Goal: Obtain resource: Download file/media

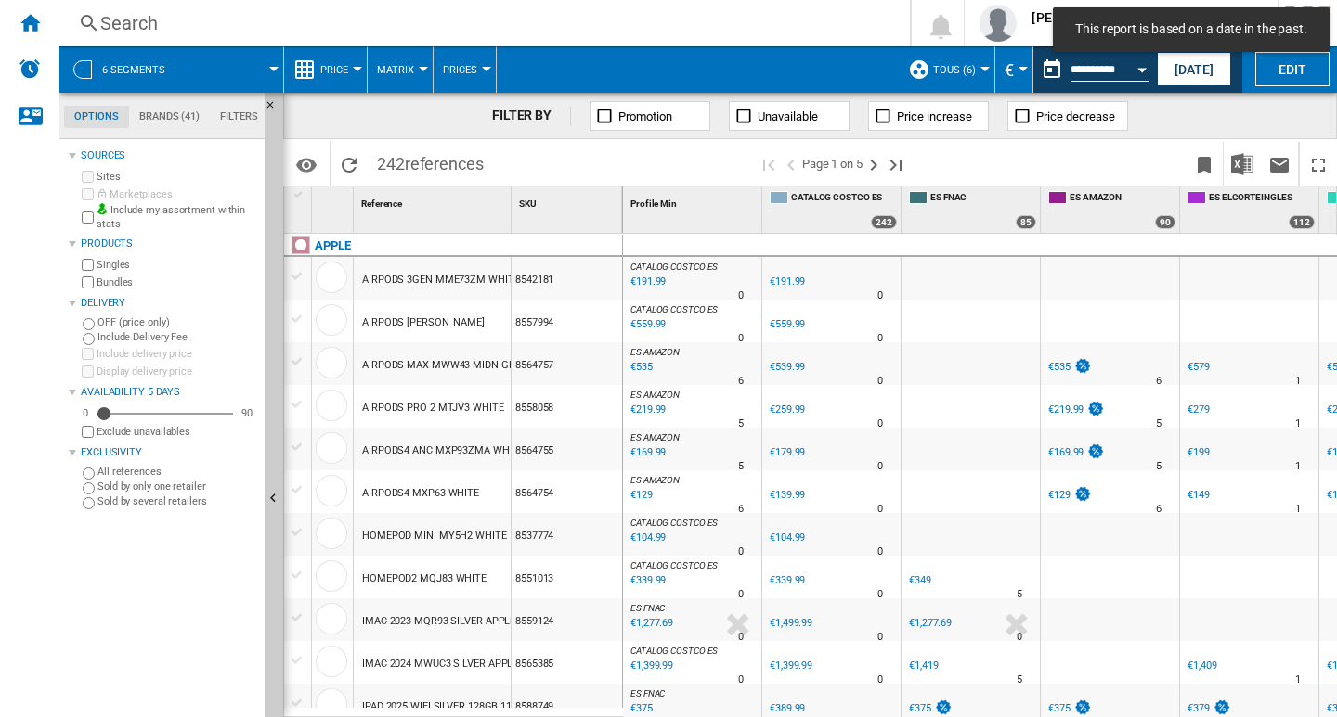
click at [946, 6] on div "Search Search 0 ruben estevez artime CATALOG COSTCO ES CATALOG COSTCO ES My set…" at bounding box center [697, 23] width 1277 height 46
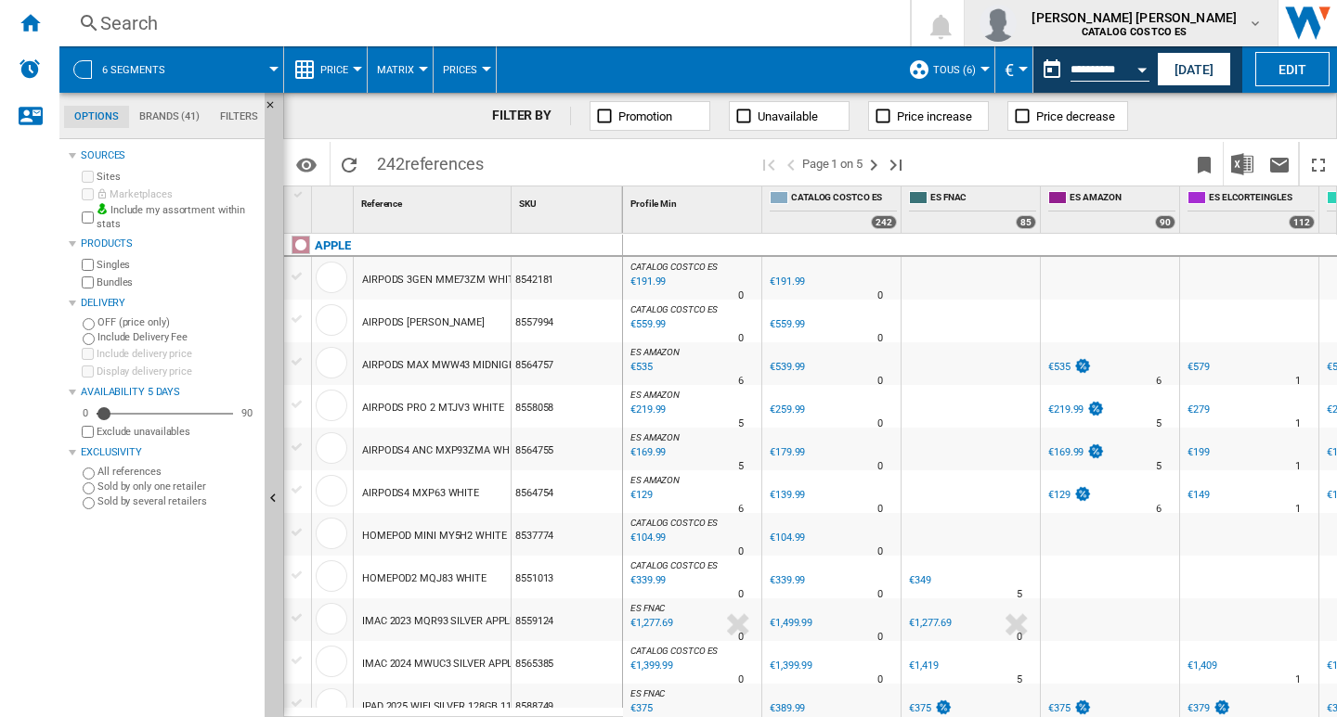
click at [1249, 19] on md-icon "button" at bounding box center [1254, 23] width 15 height 15
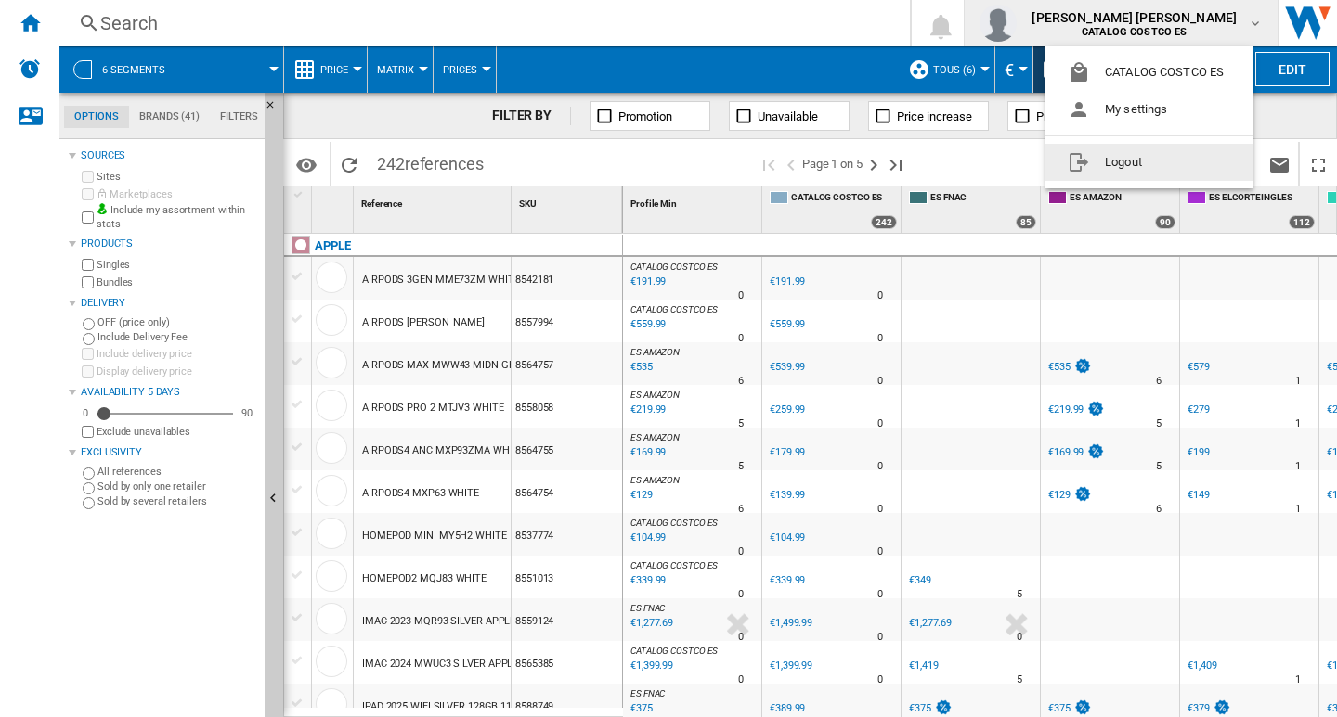
click at [1109, 165] on button "Logout" at bounding box center [1149, 162] width 208 height 37
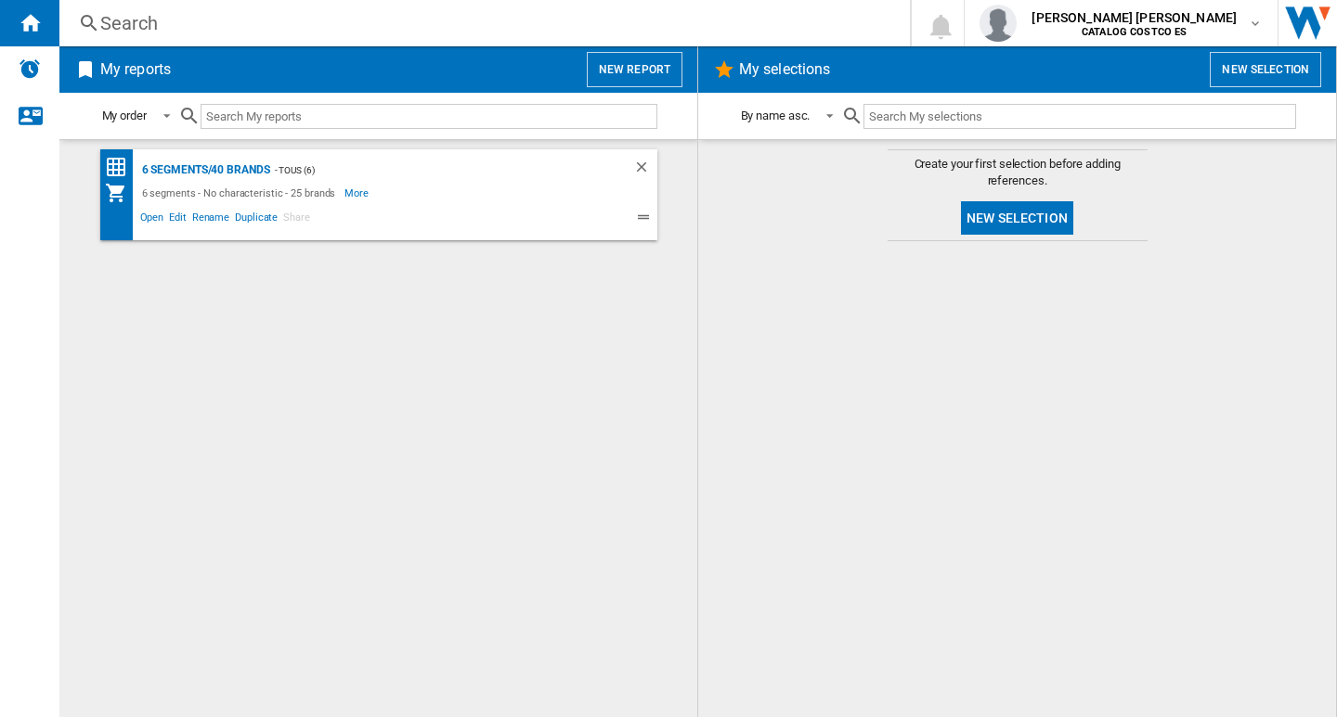
click at [631, 75] on button "New report" at bounding box center [635, 69] width 96 height 35
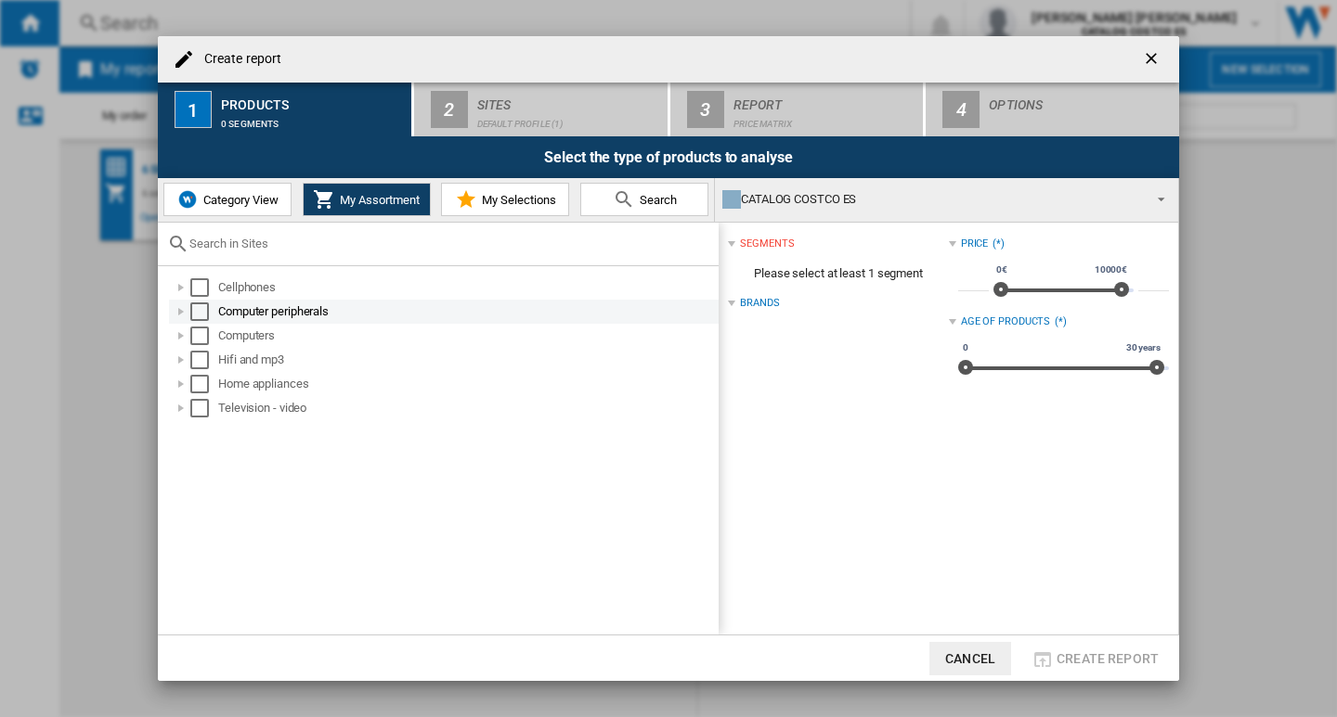
drag, startPoint x: 209, startPoint y: 287, endPoint x: 197, endPoint y: 299, distance: 17.1
click at [204, 288] on md-checkbox "Select" at bounding box center [204, 287] width 28 height 19
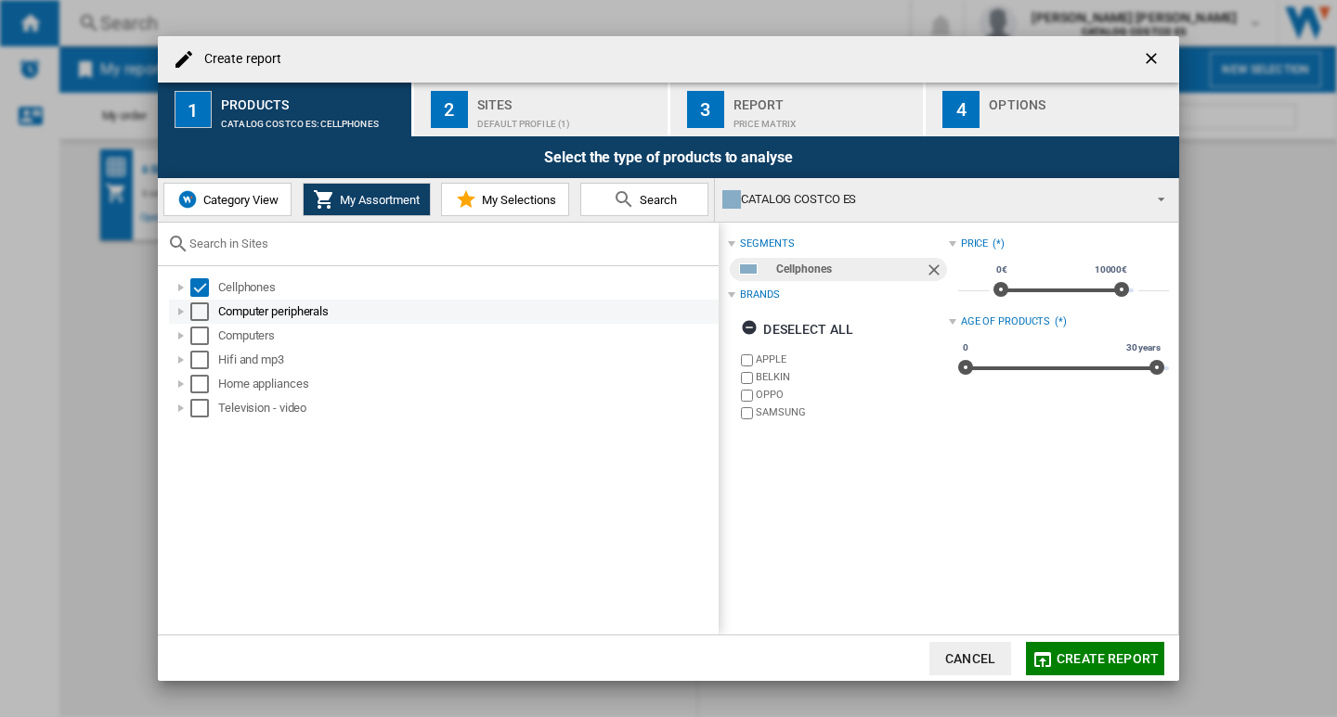
click at [197, 305] on div "Select" at bounding box center [199, 312] width 19 height 19
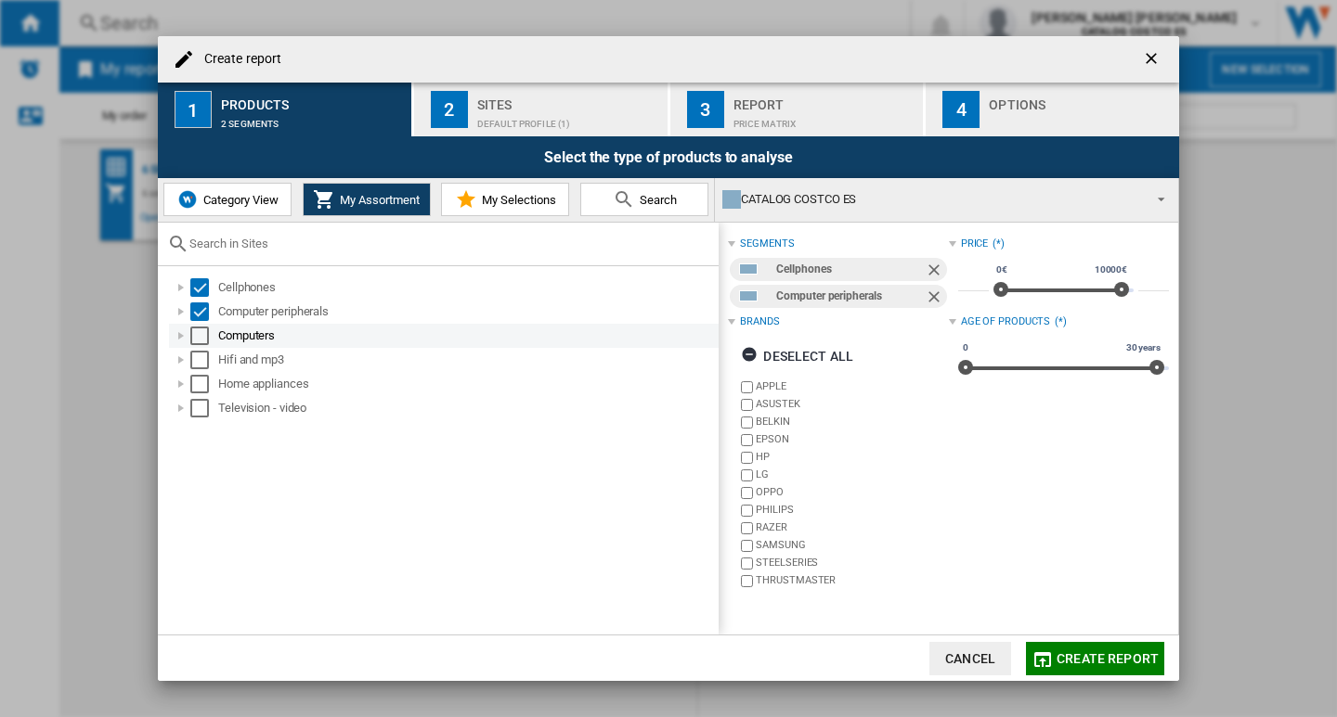
click at [197, 331] on div "Select" at bounding box center [199, 336] width 19 height 19
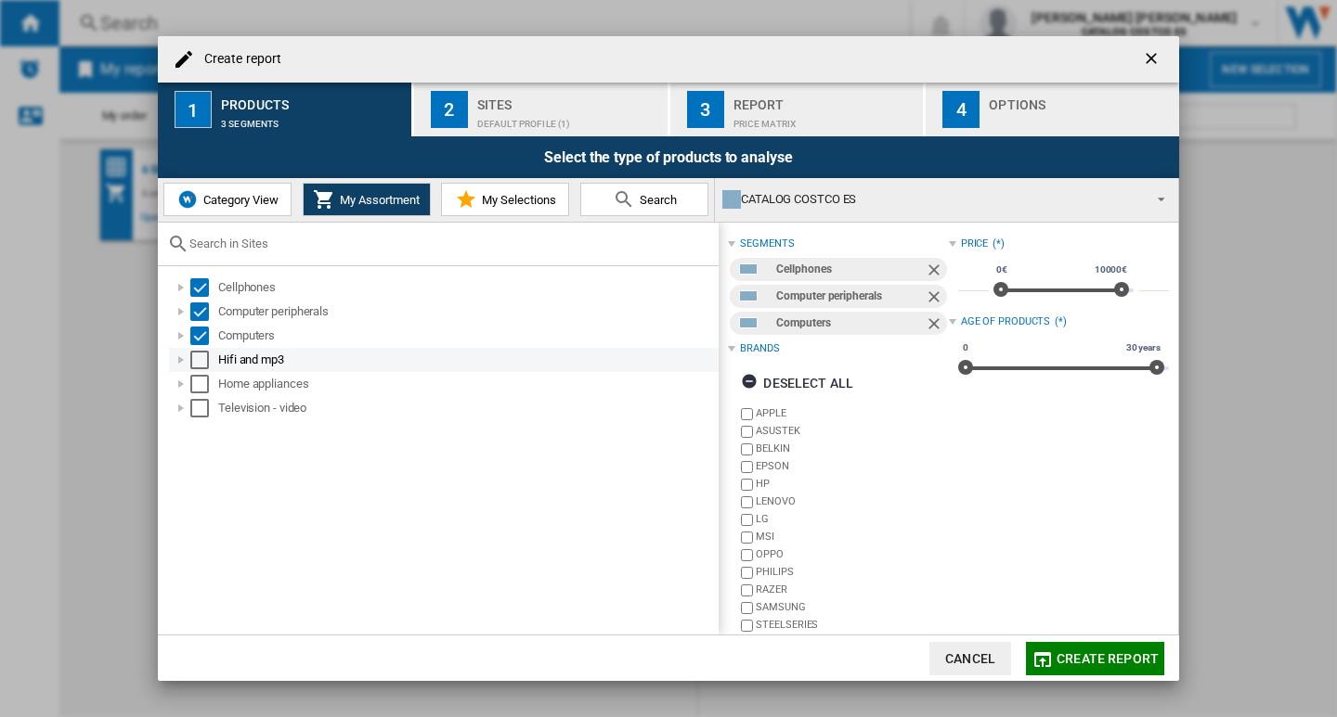
click at [198, 362] on div "Select" at bounding box center [199, 360] width 19 height 19
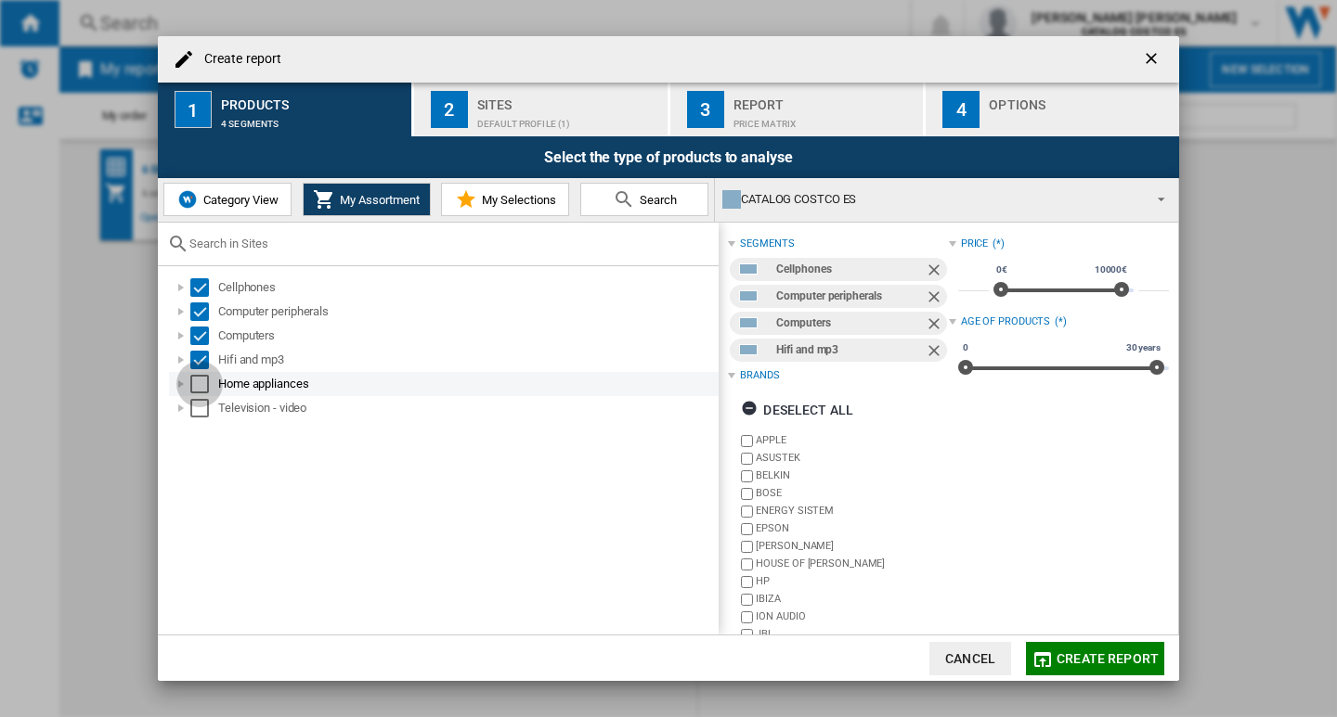
click at [203, 390] on div "Select" at bounding box center [199, 384] width 19 height 19
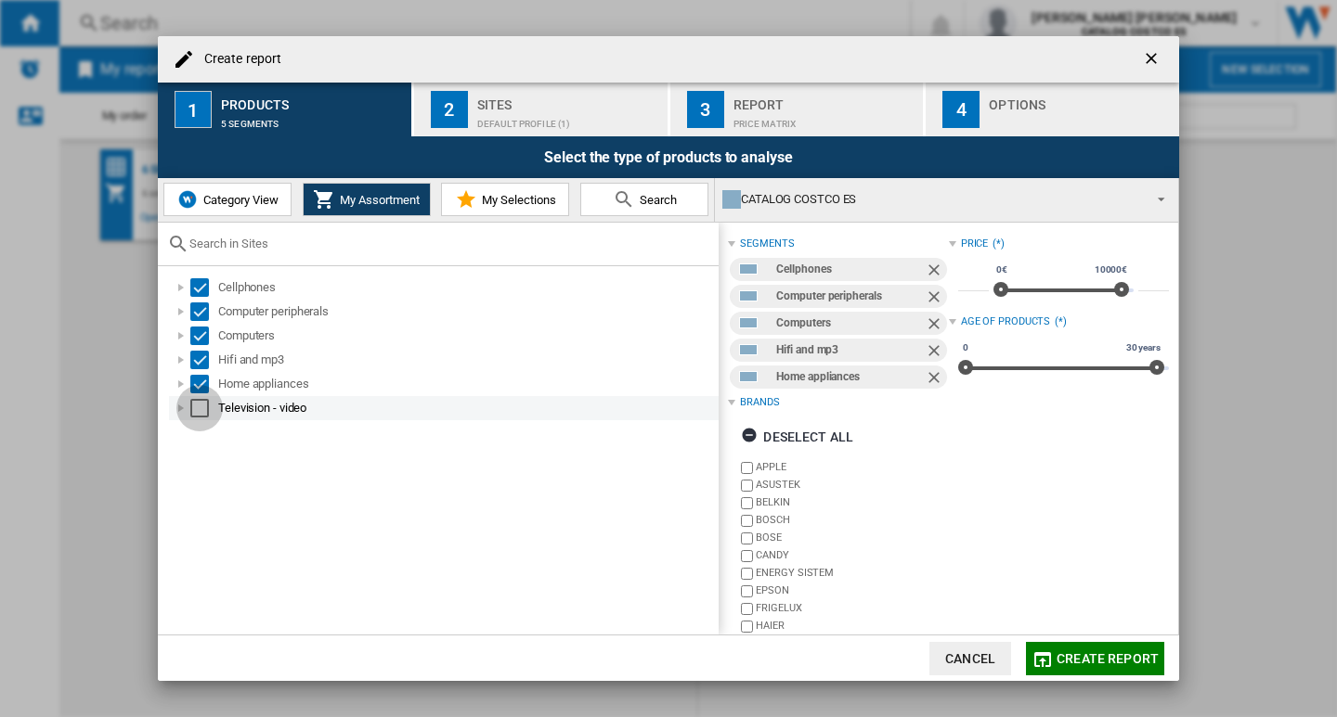
click at [201, 406] on div "Select" at bounding box center [199, 408] width 19 height 19
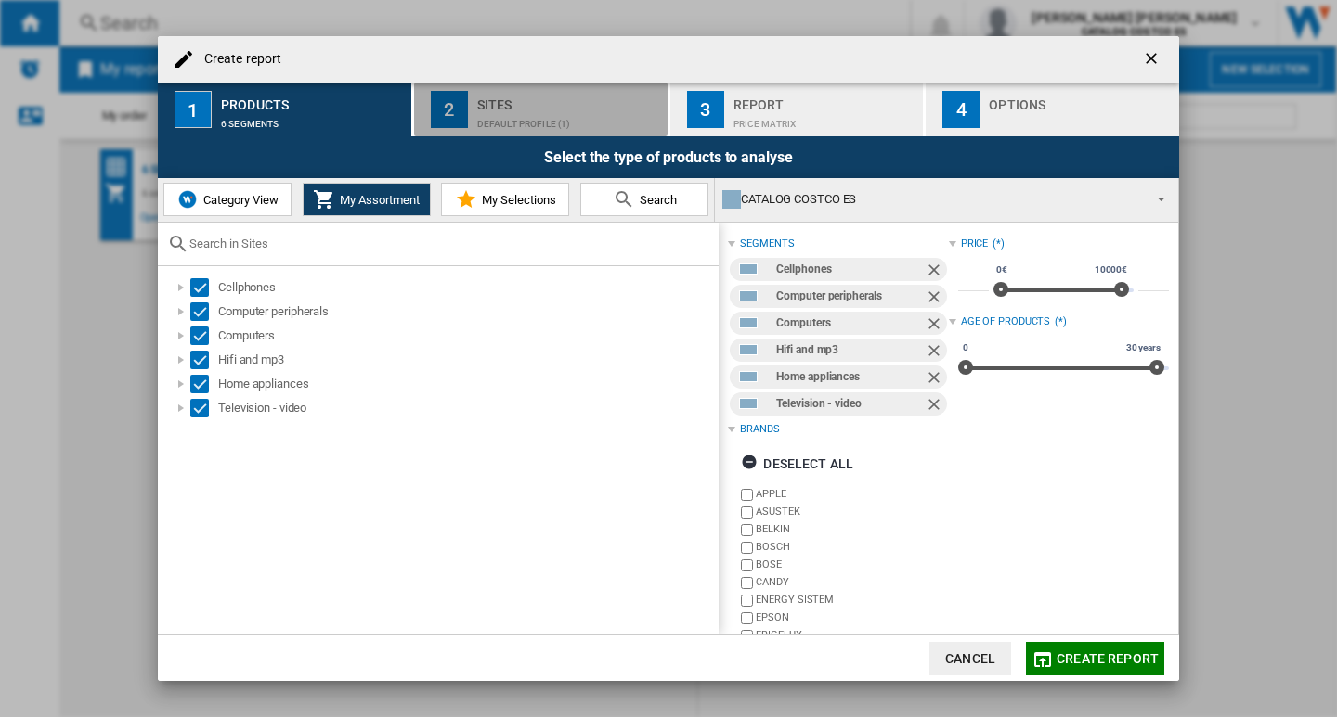
click at [498, 99] on div "Sites" at bounding box center [568, 99] width 183 height 19
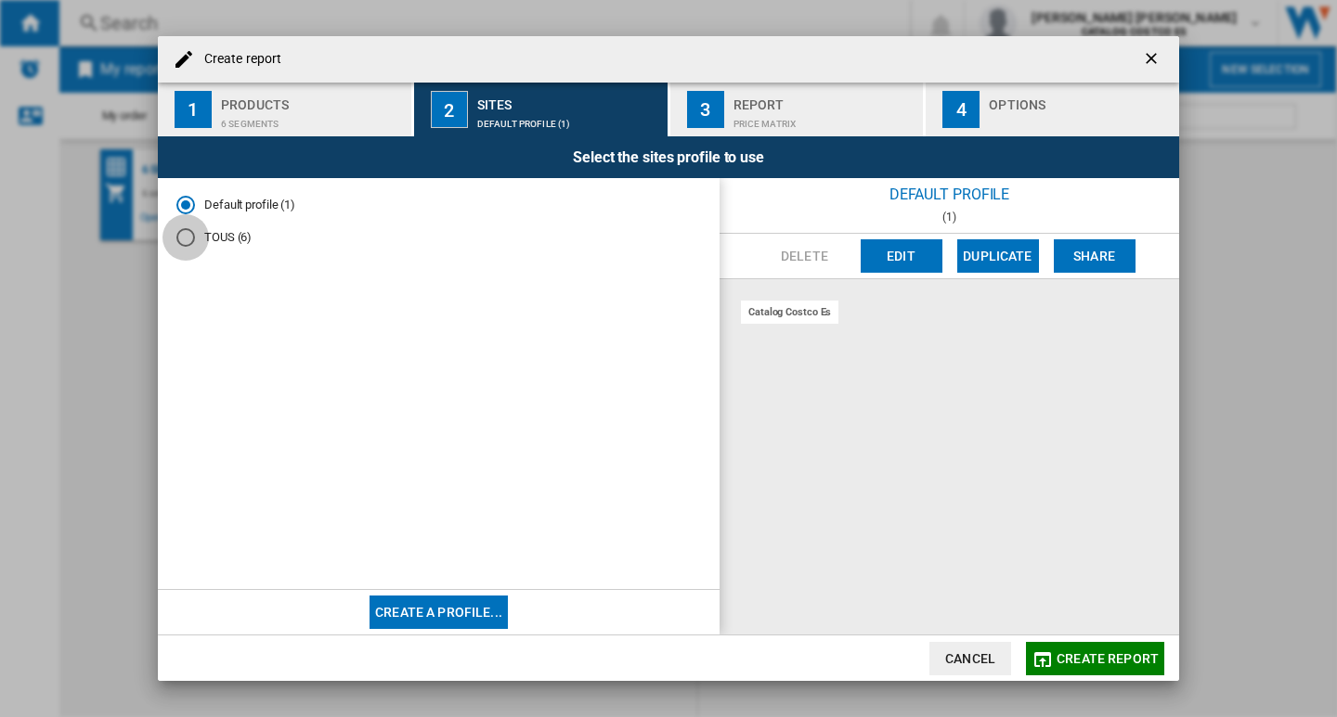
click at [187, 243] on div "TOUS (6)" at bounding box center [185, 237] width 19 height 19
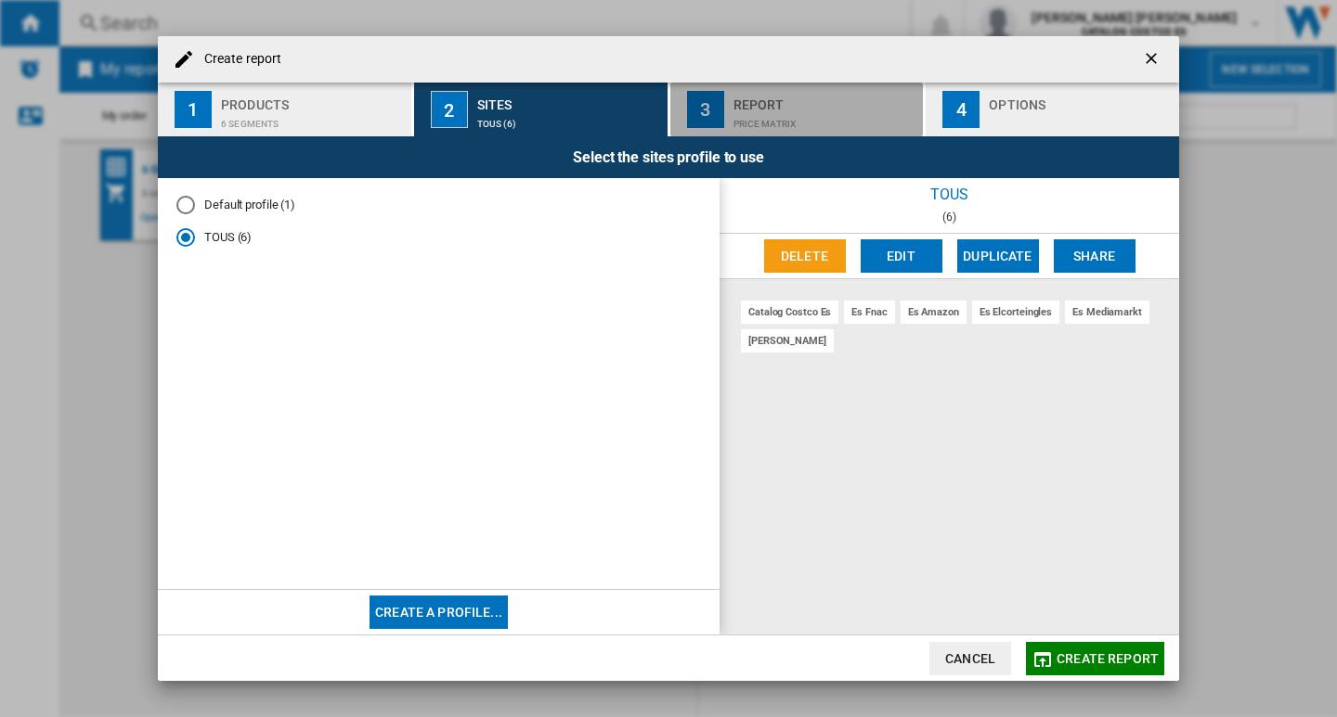
click at [827, 110] on div "Price Matrix" at bounding box center [824, 119] width 183 height 19
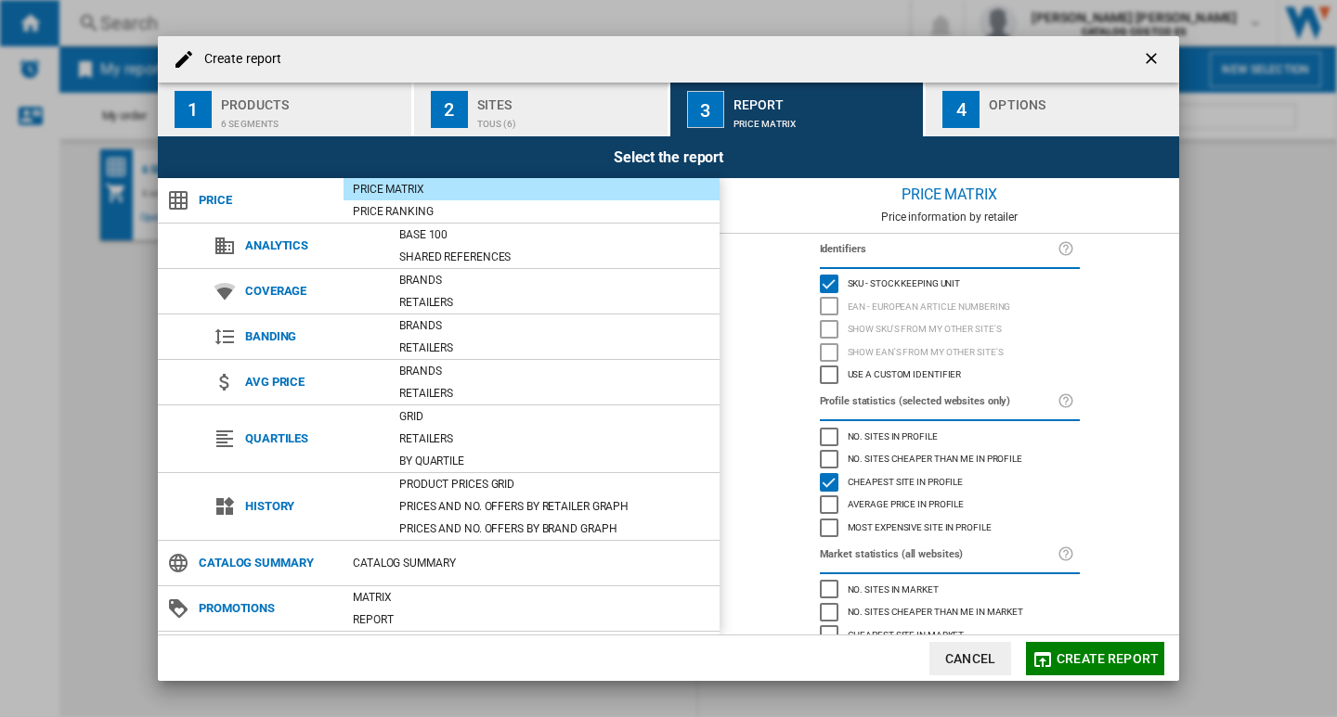
click at [1027, 114] on div "button" at bounding box center [1079, 119] width 183 height 19
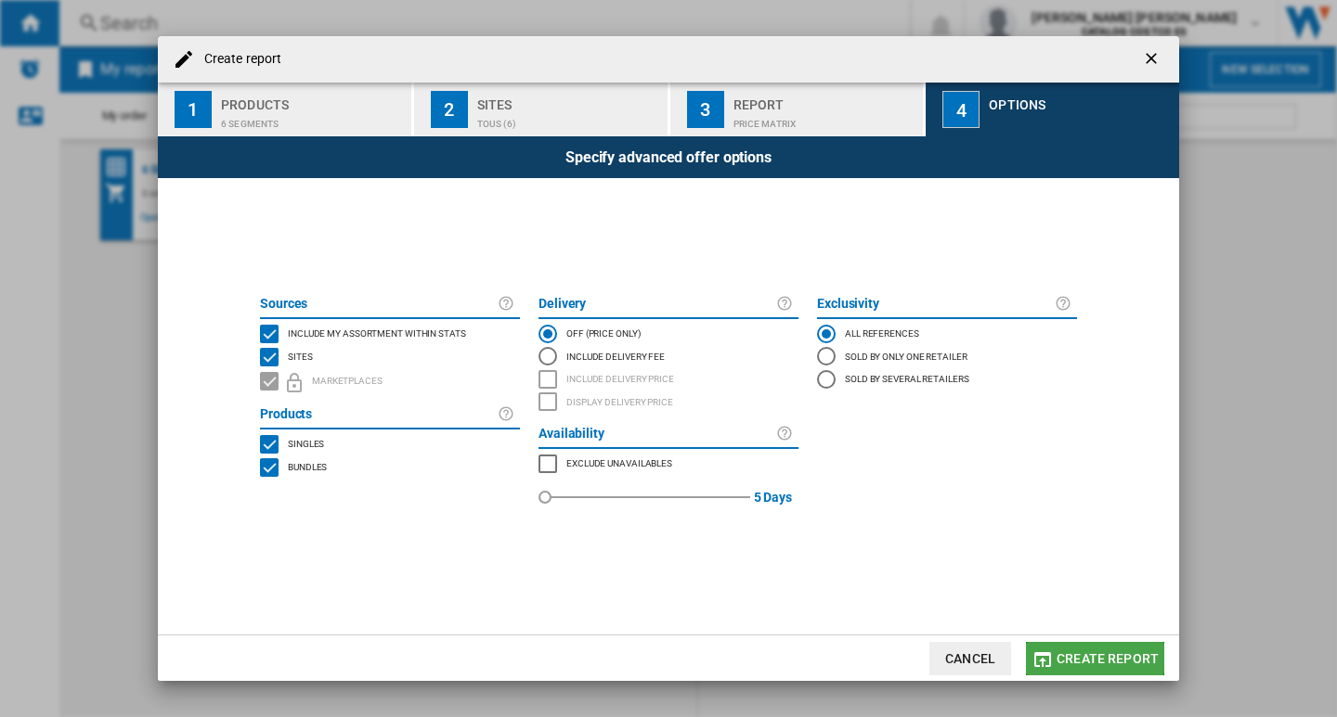
click at [1080, 653] on span "Create report" at bounding box center [1107, 659] width 102 height 15
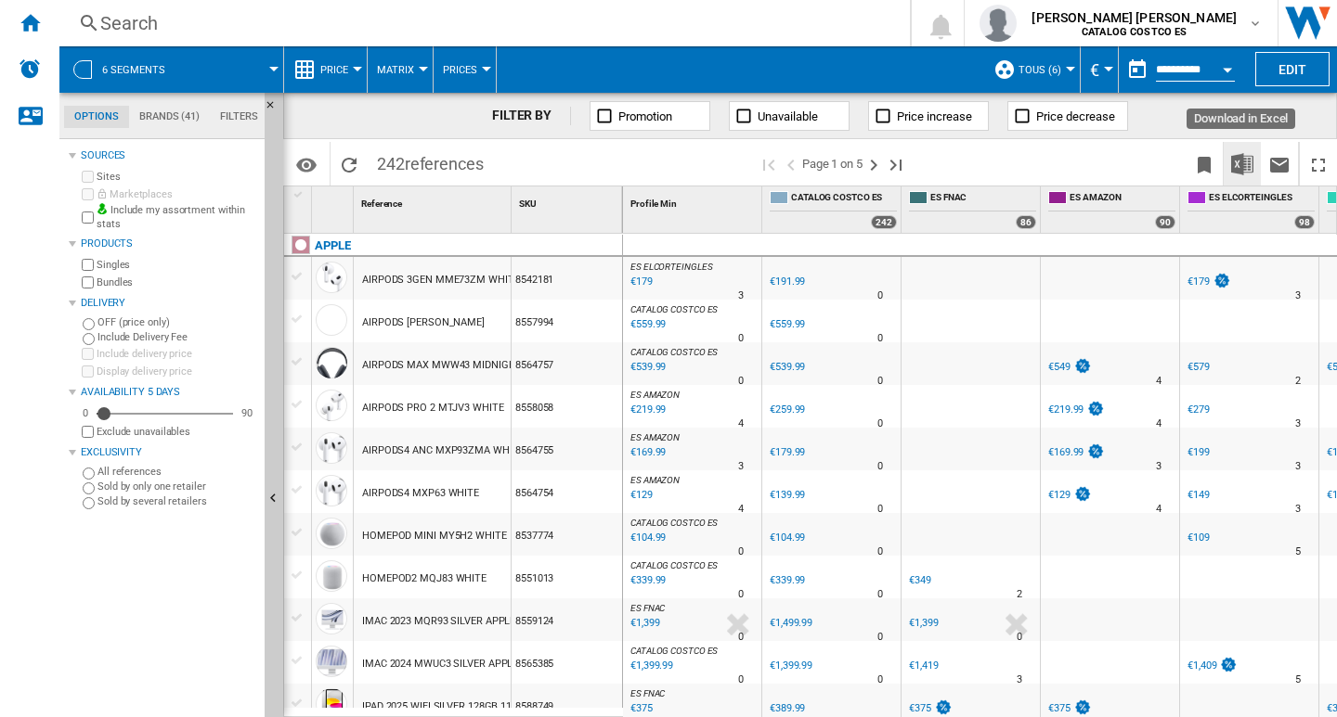
click at [1240, 165] on img "Download in Excel" at bounding box center [1242, 164] width 22 height 22
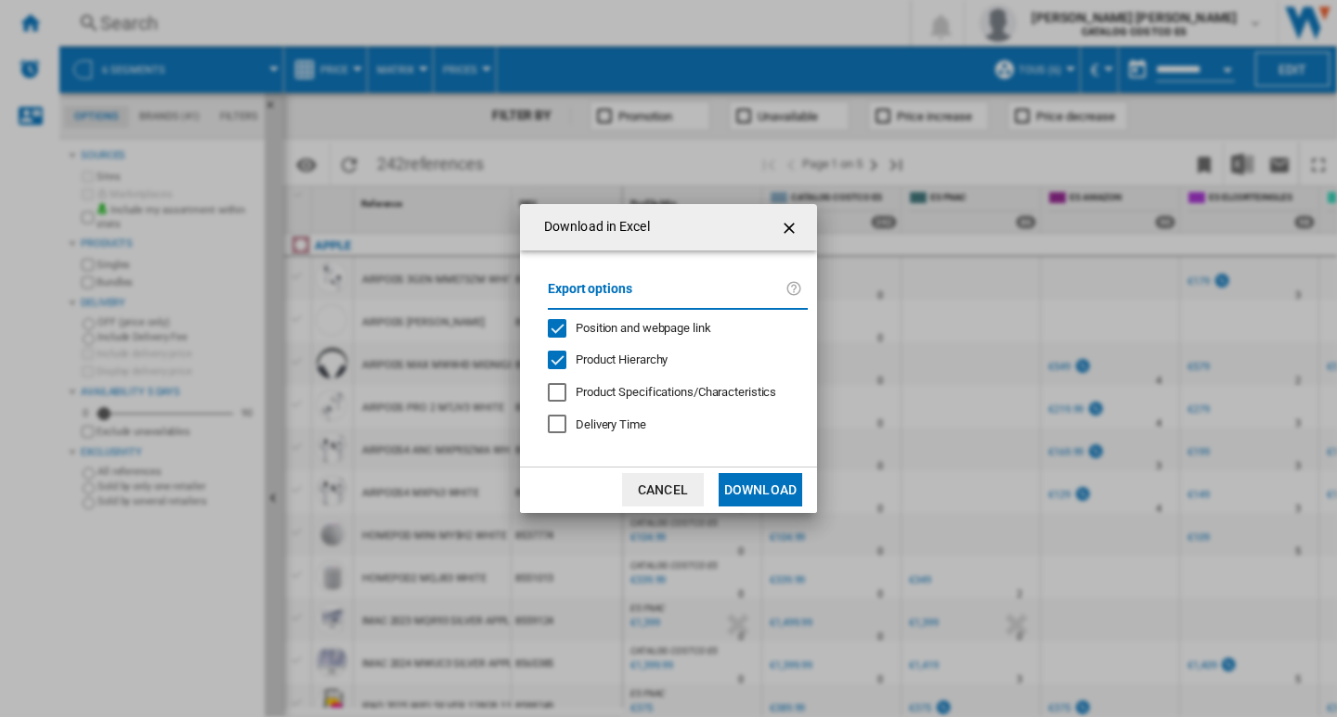
click at [764, 484] on button "Download" at bounding box center [760, 489] width 84 height 33
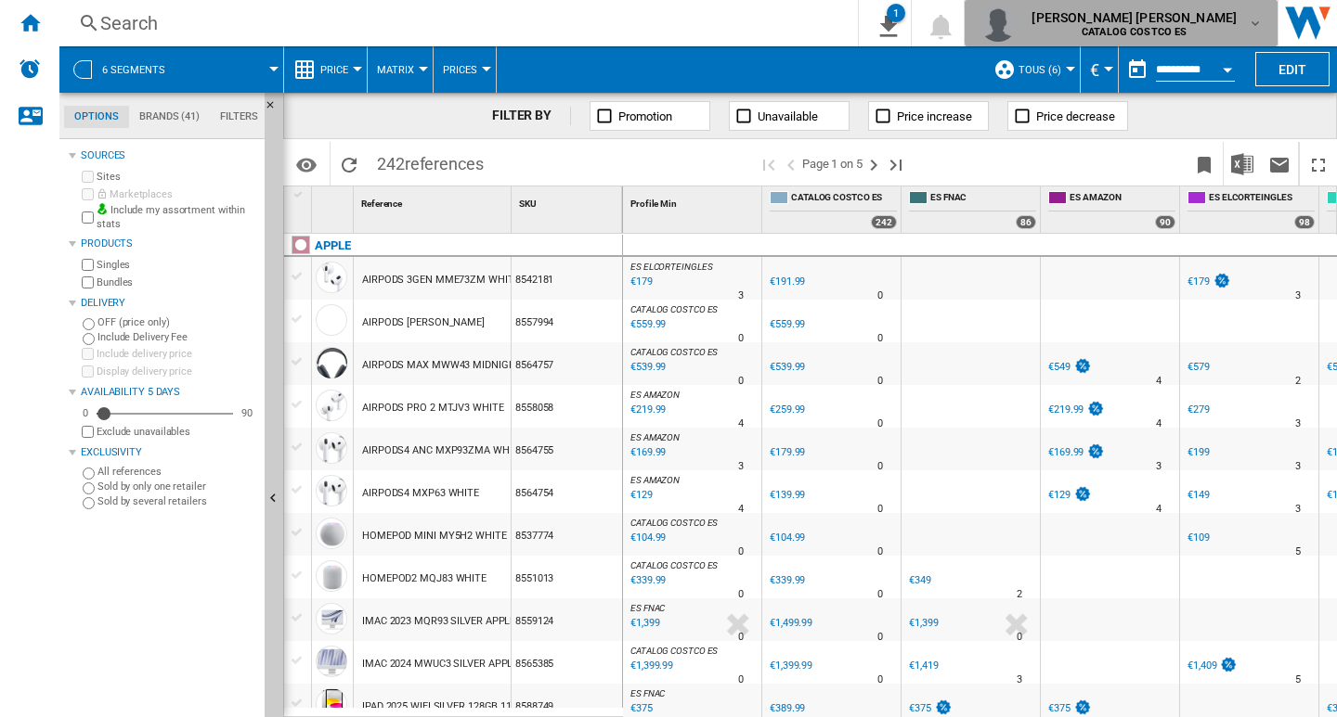
click at [1251, 21] on md-icon "button" at bounding box center [1254, 23] width 15 height 15
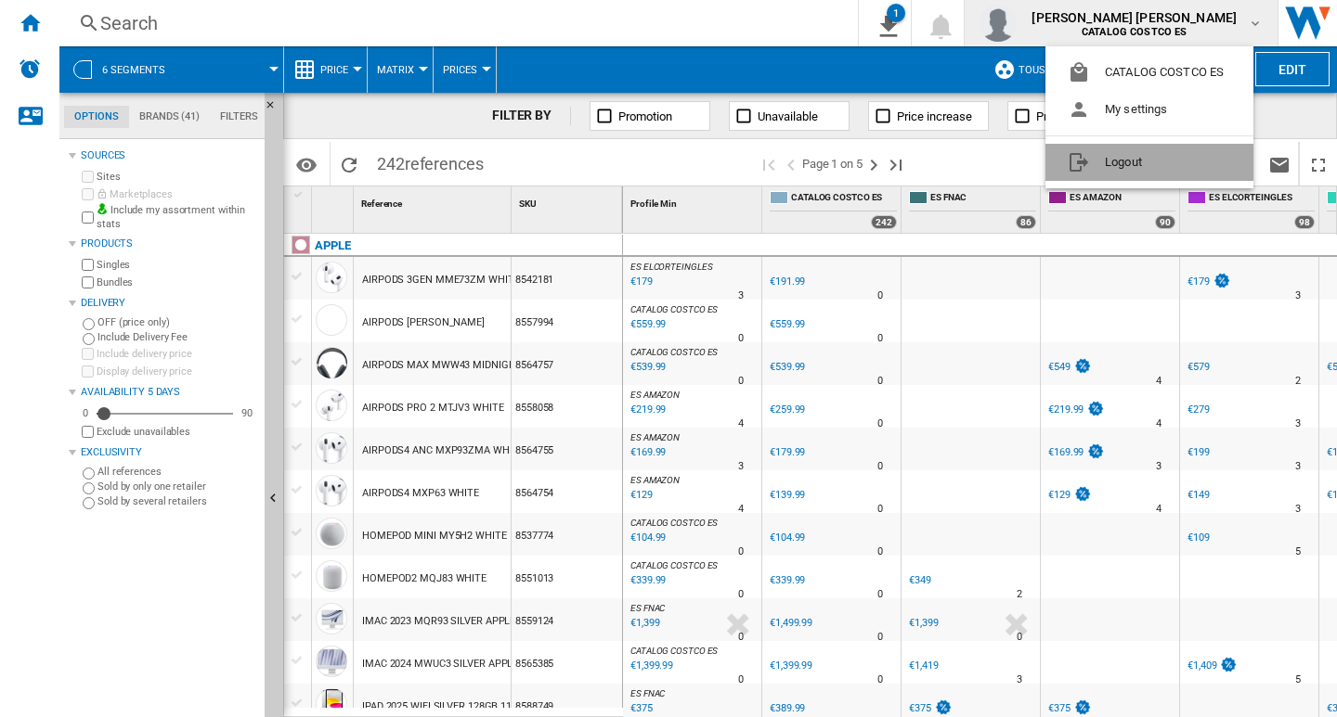
click at [1118, 159] on button "Logout" at bounding box center [1149, 162] width 208 height 37
